Goal: Understand process/instructions

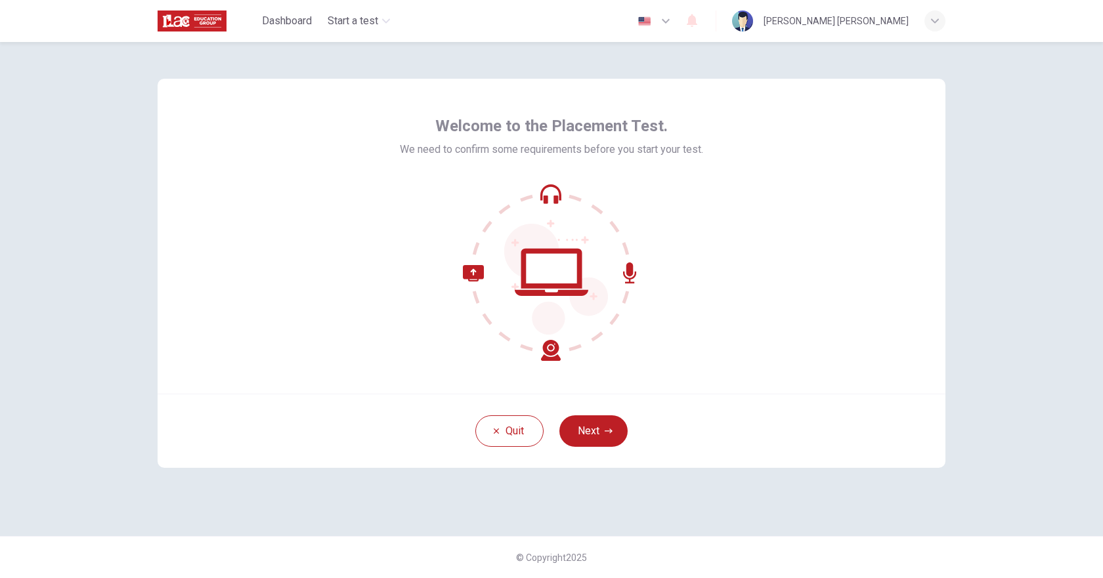
click at [553, 346] on icon at bounding box center [551, 272] width 177 height 177
click at [926, 19] on div "button" at bounding box center [934, 21] width 21 height 21
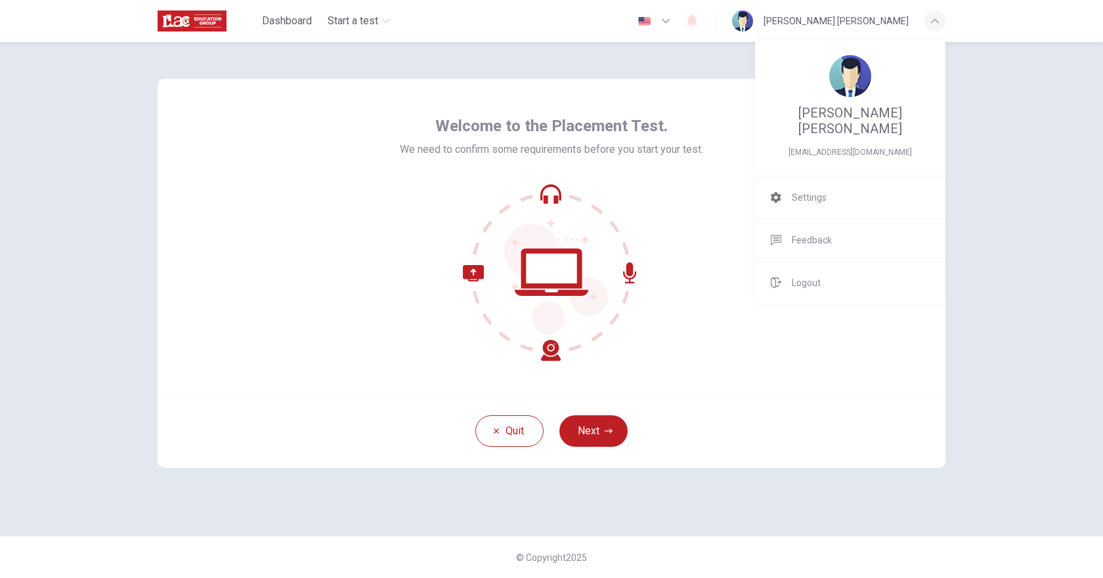
click at [890, 23] on div at bounding box center [551, 289] width 1103 height 578
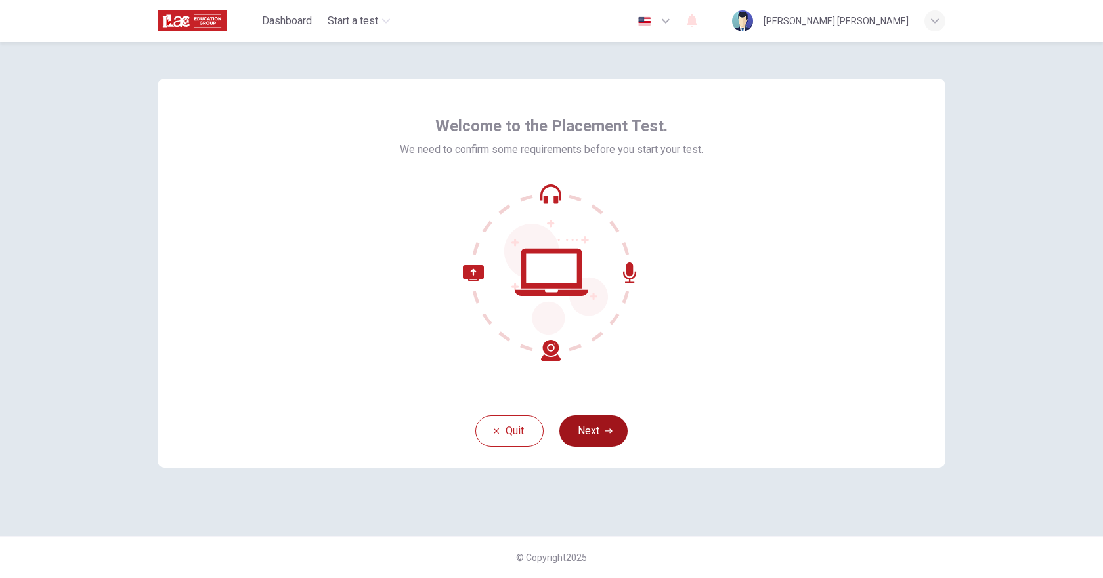
click at [599, 435] on button "Next" at bounding box center [593, 432] width 68 height 32
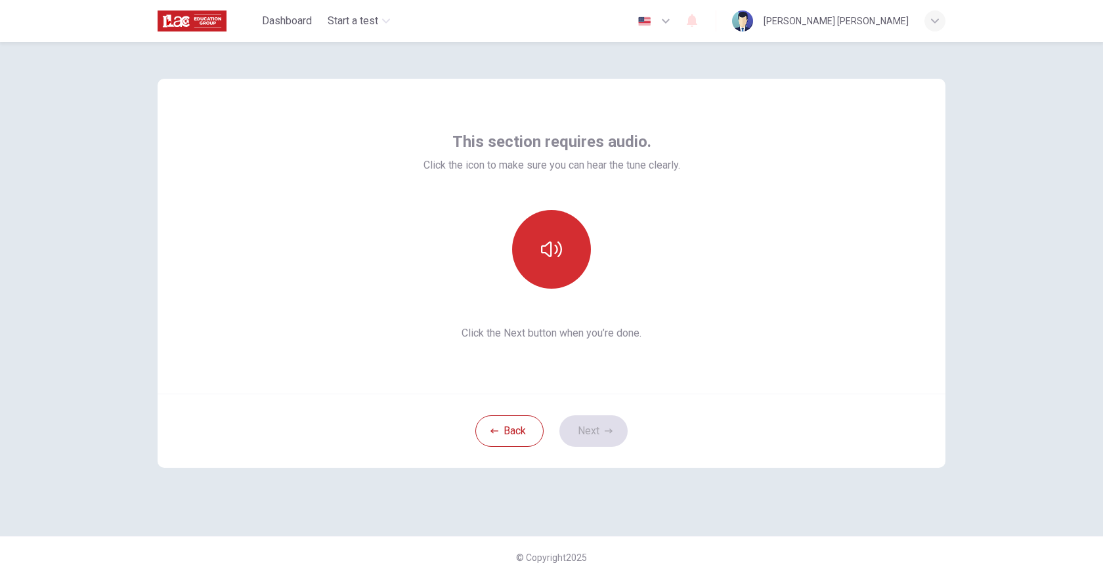
click at [552, 246] on icon "button" at bounding box center [551, 250] width 21 height 16
click at [595, 440] on button "Next" at bounding box center [593, 432] width 68 height 32
